Goal: Task Accomplishment & Management: Complete application form

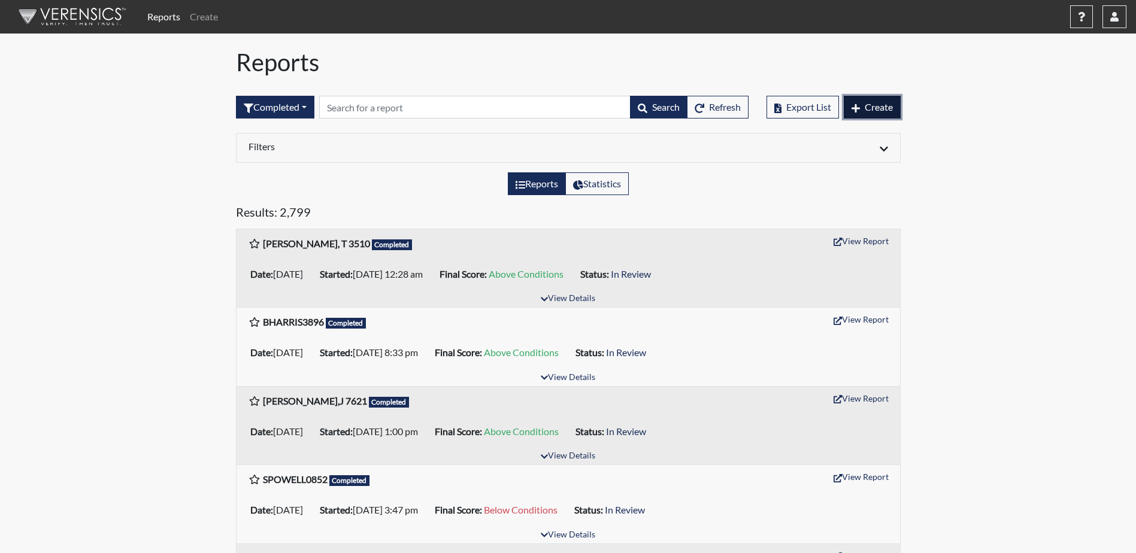
click at [869, 108] on span "Create" at bounding box center [878, 106] width 28 height 11
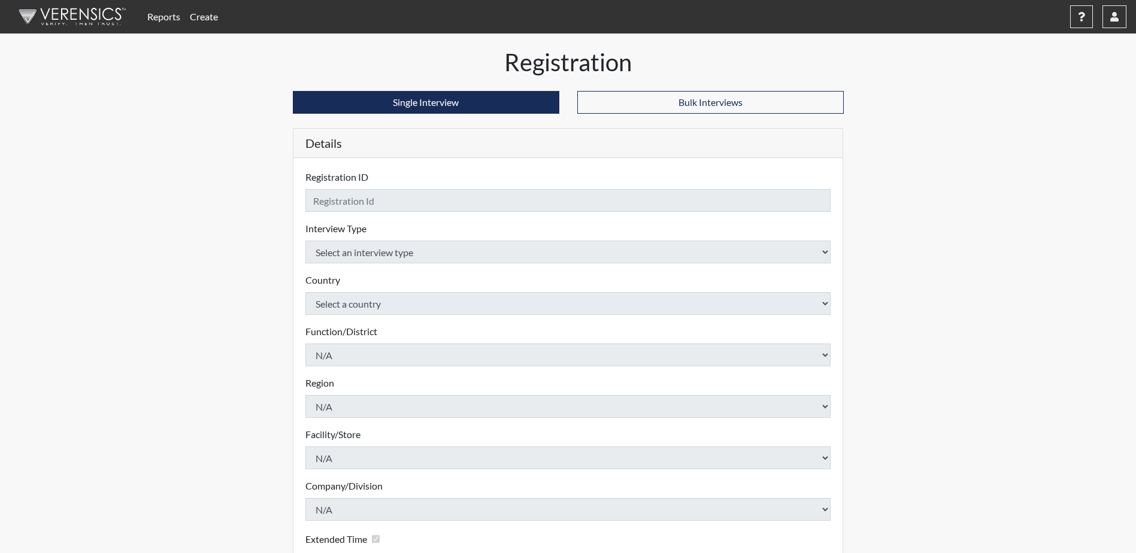
checkbox input "true"
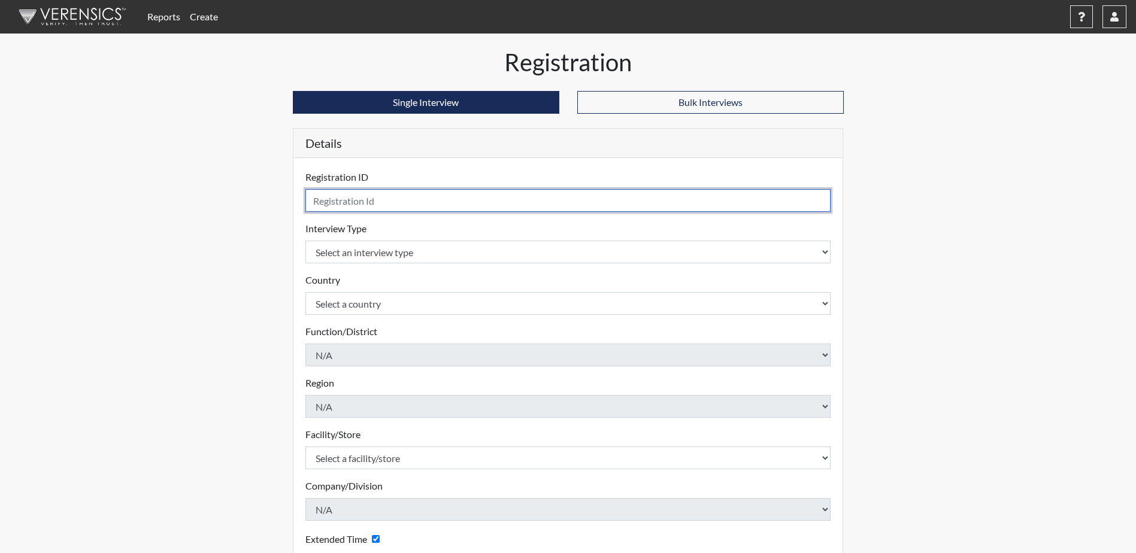
click at [480, 201] on input "text" at bounding box center [568, 200] width 526 height 23
type input "D. Middleton5963"
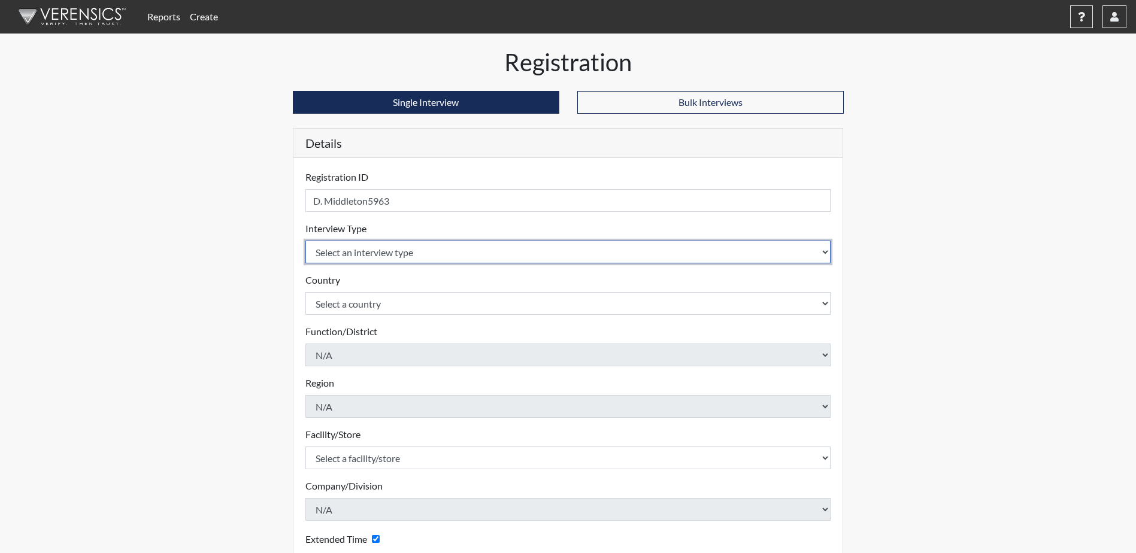
click at [496, 256] on select "Select an interview type Corrections Pre-Employment" at bounding box center [568, 252] width 526 height 23
select select "ff733e93-e1bf-11ea-9c9f-0eff0cf7eb8f"
click at [305, 241] on select "Select an interview type Corrections Pre-Employment" at bounding box center [568, 252] width 526 height 23
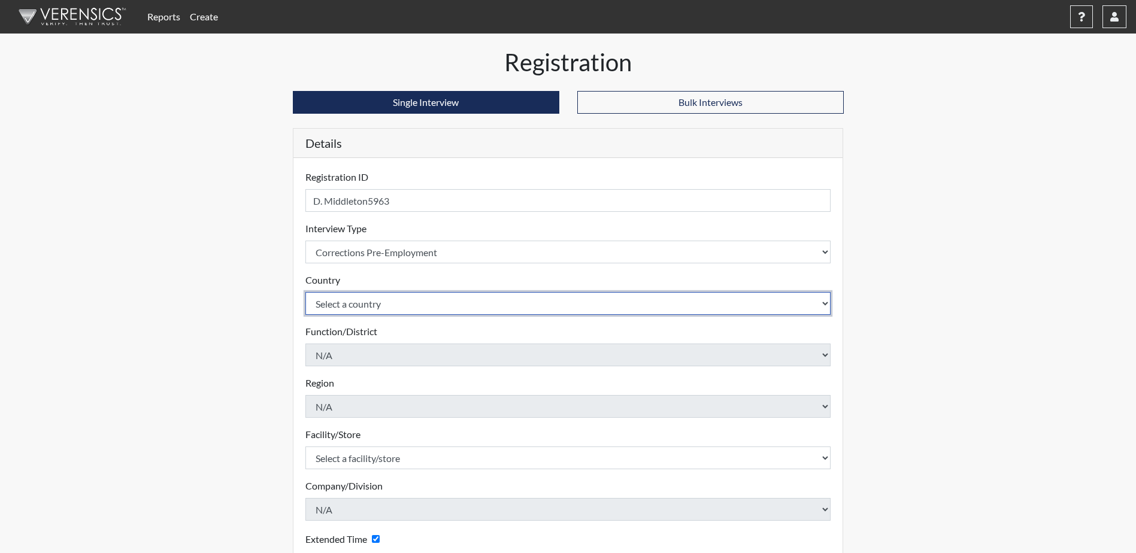
click at [491, 302] on select "Select a country [GEOGRAPHIC_DATA] [GEOGRAPHIC_DATA]" at bounding box center [568, 303] width 526 height 23
select select "united-states-of-[GEOGRAPHIC_DATA]"
click at [305, 292] on select "Select a country [GEOGRAPHIC_DATA] [GEOGRAPHIC_DATA]" at bounding box center [568, 303] width 526 height 23
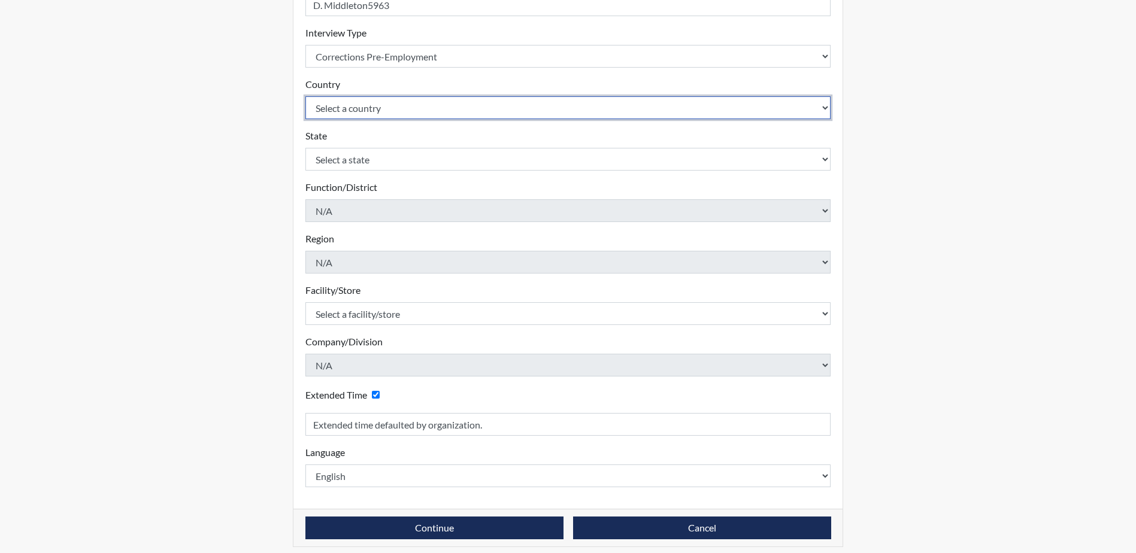
scroll to position [204, 0]
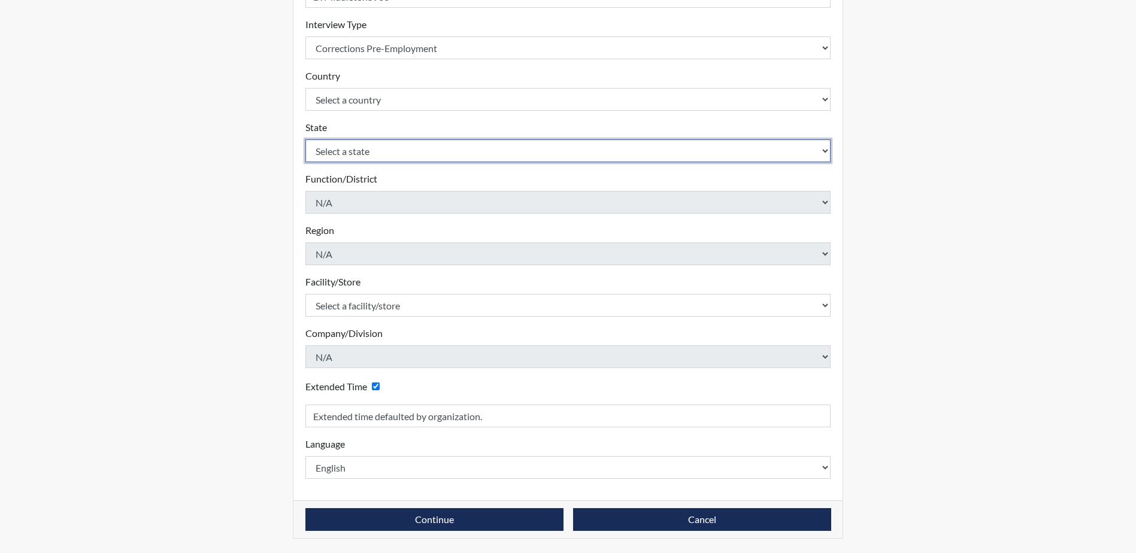
click at [426, 154] on select "Select a state [US_STATE] [US_STATE] [US_STATE] [US_STATE] [US_STATE] [US_STATE…" at bounding box center [568, 150] width 526 height 23
select select "SC"
click at [305, 139] on select "Select a state [US_STATE] [US_STATE] [US_STATE] [US_STATE] [US_STATE] [US_STATE…" at bounding box center [568, 150] width 526 height 23
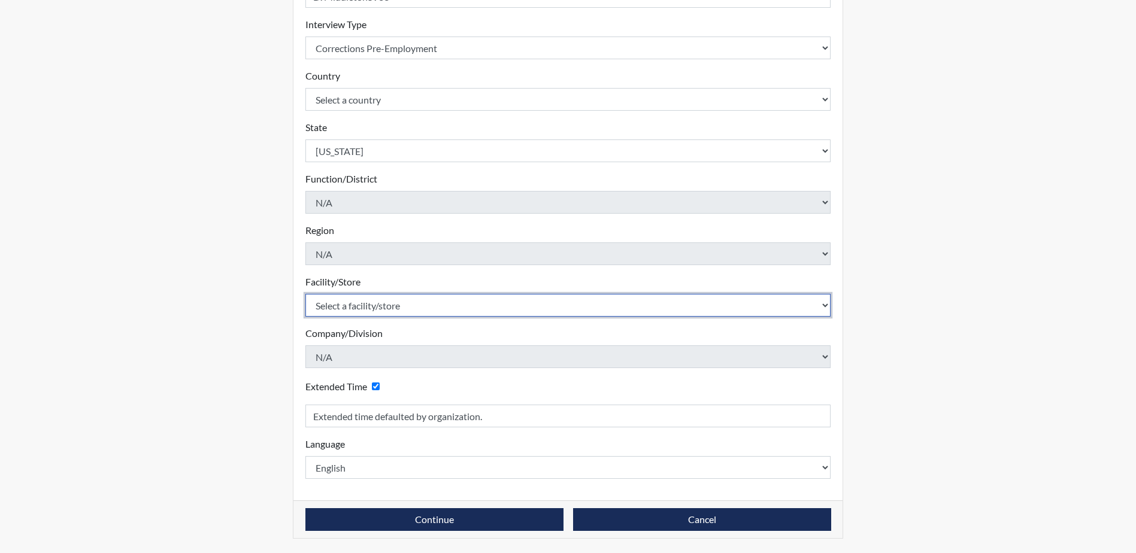
click at [476, 303] on select "Select a facility/store [GEOGRAPHIC_DATA] CI Broad River CI [PERSON_NAME] CI Di…" at bounding box center [568, 305] width 526 height 23
select select "d8fafbfe-3542-4e25-ab93-af3ea1b41fa7"
click at [305, 294] on select "Select a facility/store [GEOGRAPHIC_DATA] CI Broad River CI [PERSON_NAME] CI Di…" at bounding box center [568, 305] width 526 height 23
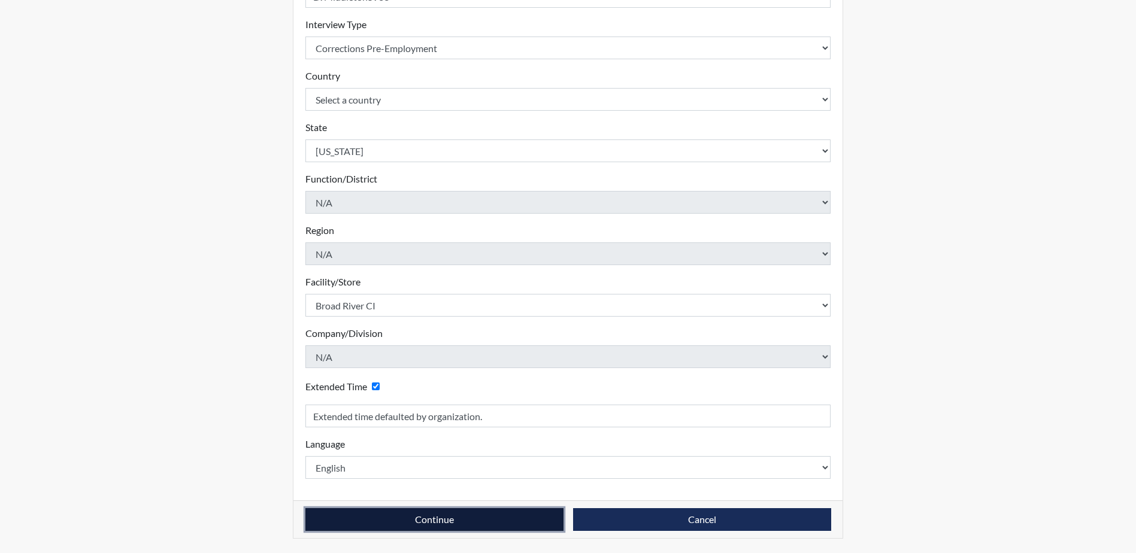
click at [458, 521] on button "Continue" at bounding box center [434, 519] width 258 height 23
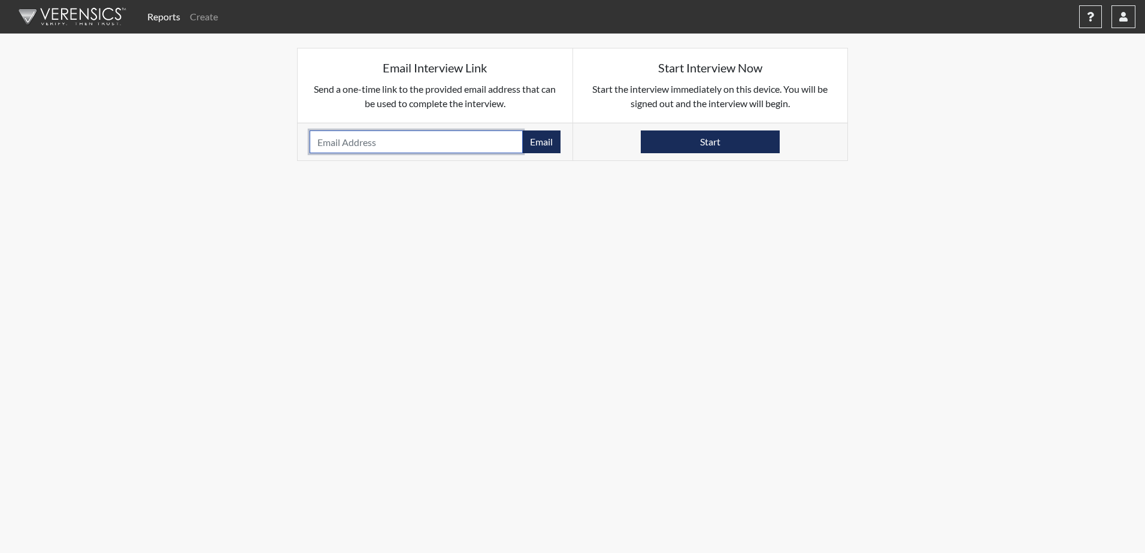
click at [500, 142] on input "email" at bounding box center [416, 142] width 213 height 23
click at [390, 141] on input "[EMAIL_ADDRESS][DOMAIN_NAME]" at bounding box center [416, 142] width 213 height 23
type input "[EMAIL_ADDRESS][DOMAIN_NAME]"
click at [551, 146] on button "Email" at bounding box center [541, 142] width 38 height 23
